Goal: Task Accomplishment & Management: Manage account settings

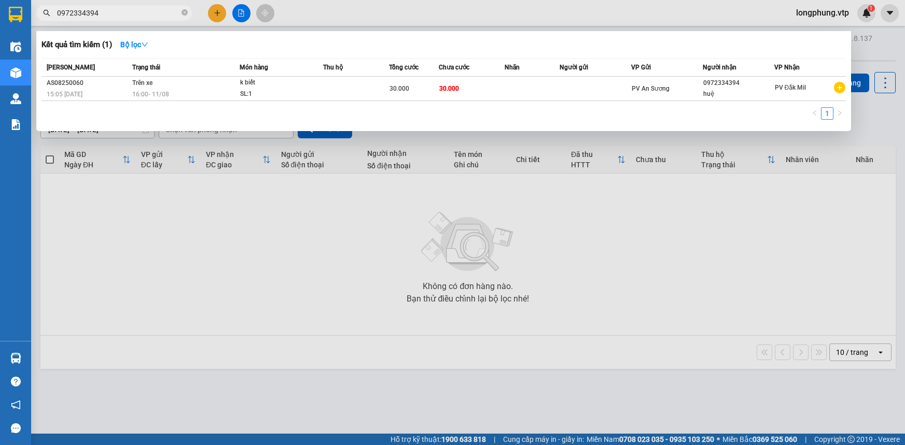
click at [108, 13] on input "0972334394" at bounding box center [118, 12] width 122 height 11
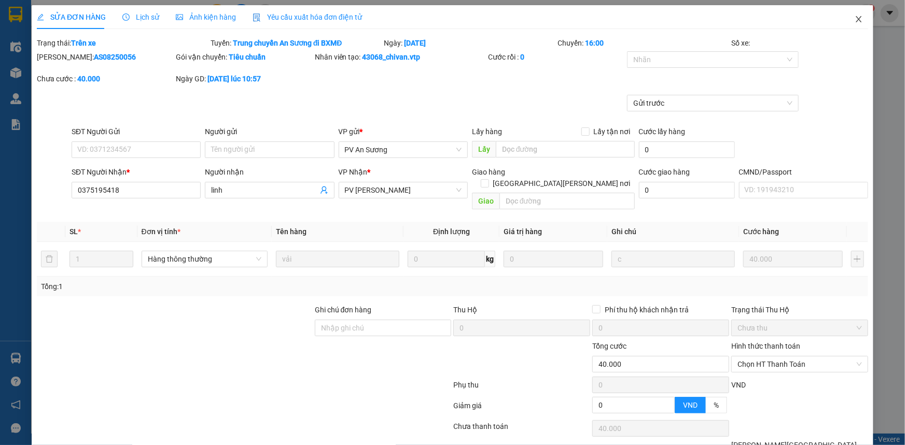
click at [854, 21] on icon "close" at bounding box center [858, 19] width 8 height 8
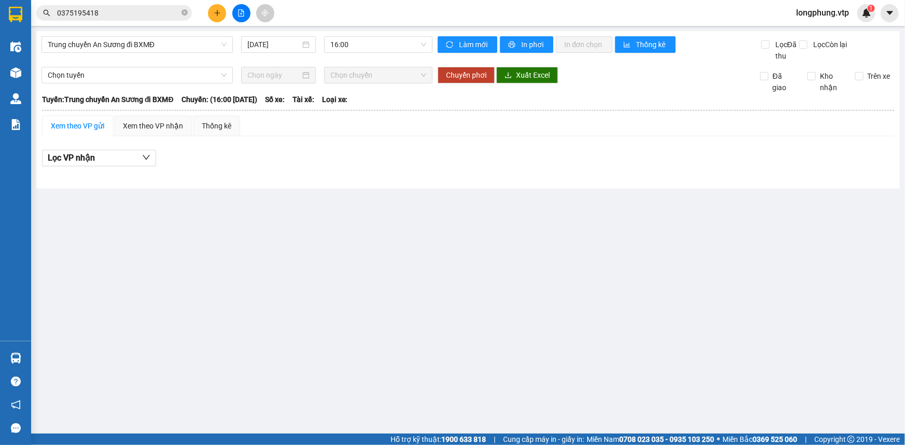
click at [817, 13] on span "longphung.vtp" at bounding box center [821, 12] width 69 height 13
click at [813, 35] on span "Đăng xuất" at bounding box center [825, 31] width 49 height 11
